Goal: Complete application form

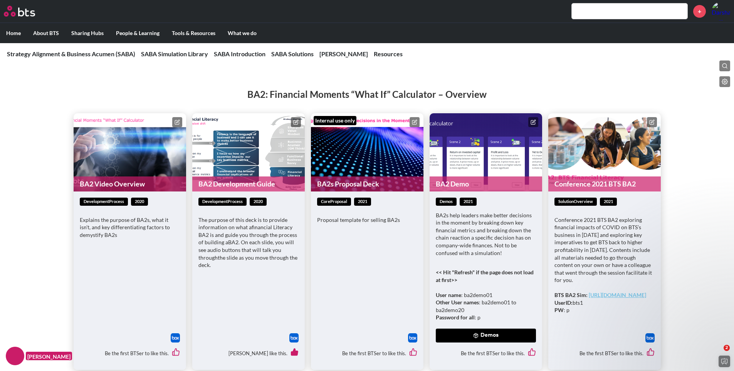
scroll to position [2272, 0]
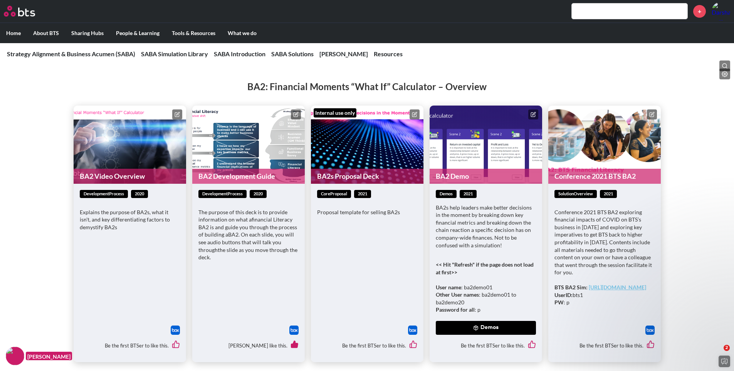
click at [531, 113] on icon at bounding box center [532, 114] width 5 height 5
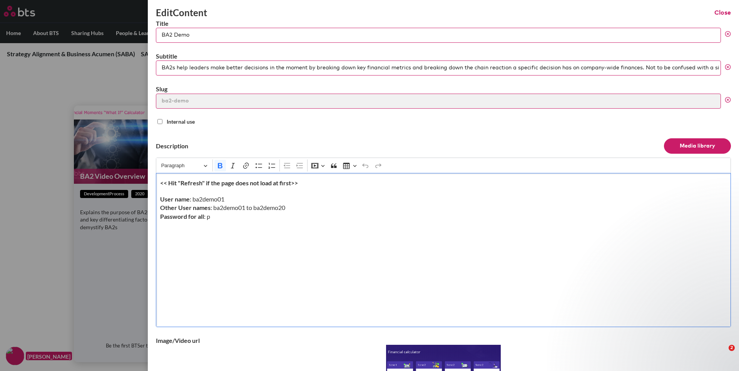
click at [292, 182] on strong "<< Hit "Refresh" if the page does not load at first>>" at bounding box center [229, 182] width 138 height 7
click at [715, 15] on button "Close" at bounding box center [723, 12] width 17 height 8
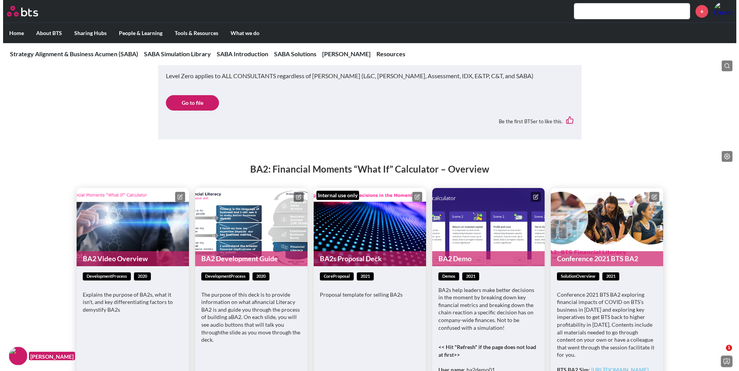
scroll to position [2272, 0]
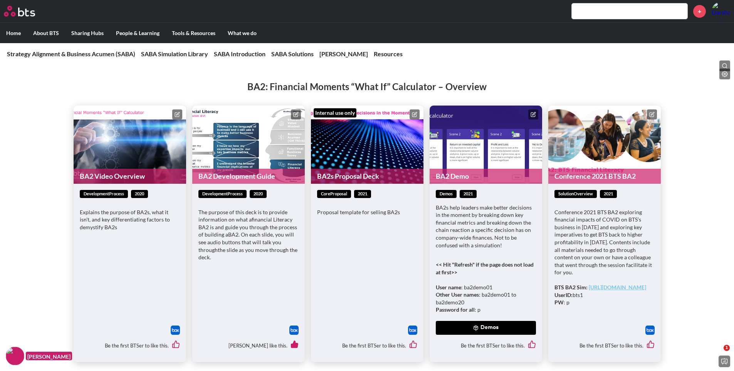
click at [536, 113] on button at bounding box center [533, 114] width 10 height 10
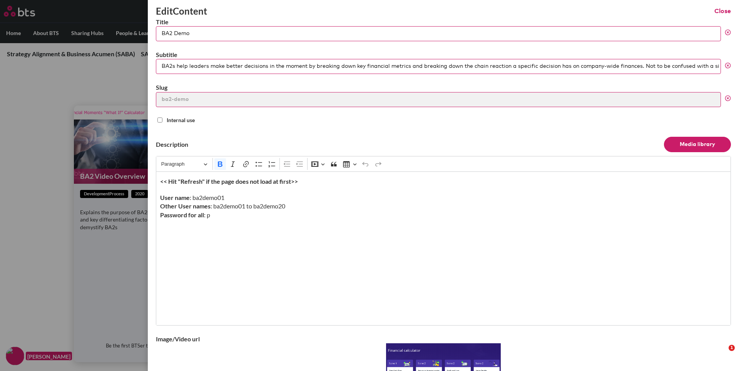
scroll to position [0, 0]
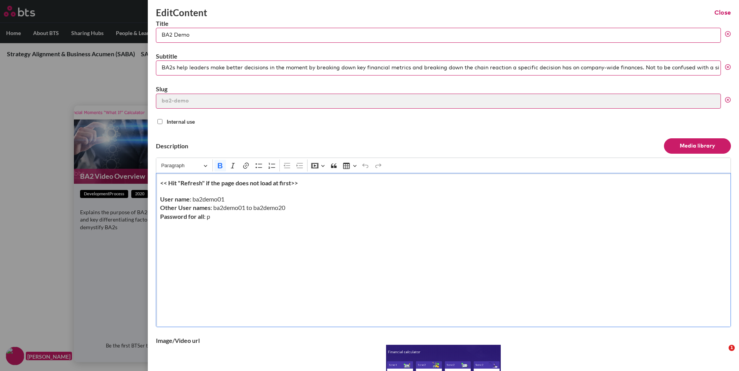
click at [292, 182] on strong "<< Hit "Refresh" if the page does not load at first>>" at bounding box center [229, 182] width 138 height 7
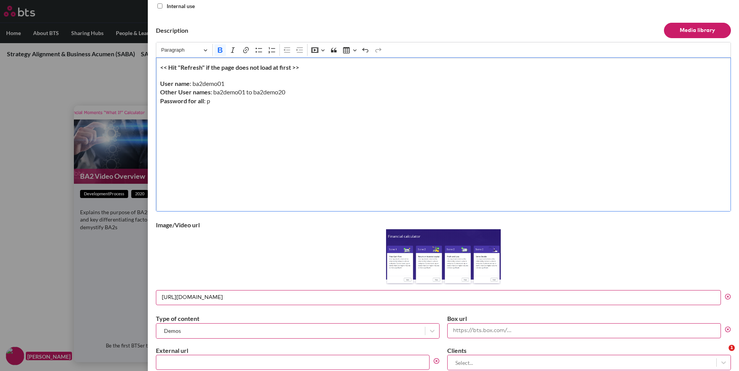
scroll to position [315, 0]
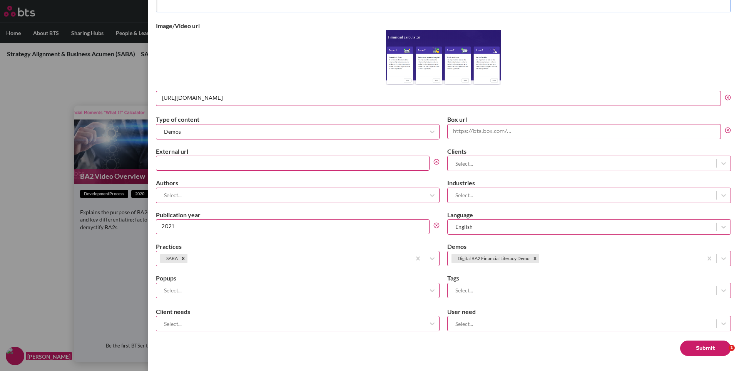
click at [685, 346] on button "Submit" at bounding box center [705, 347] width 51 height 15
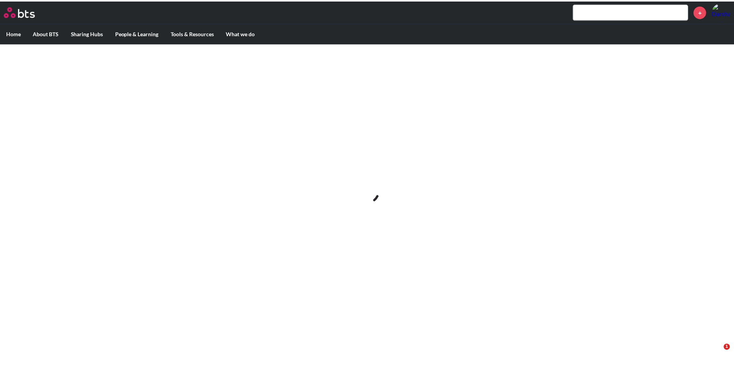
scroll to position [0, 0]
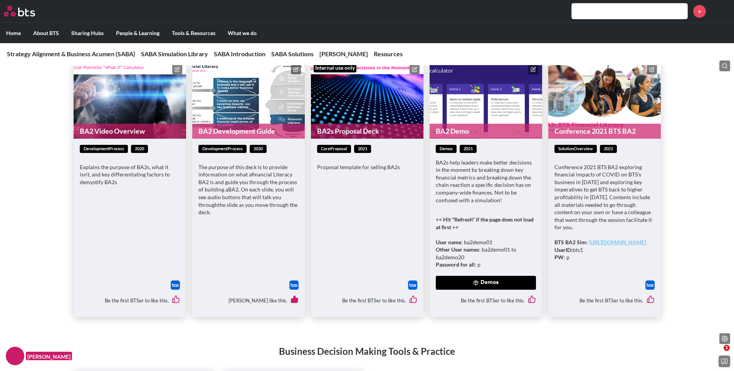
scroll to position [2279, 0]
